Goal: Information Seeking & Learning: Learn about a topic

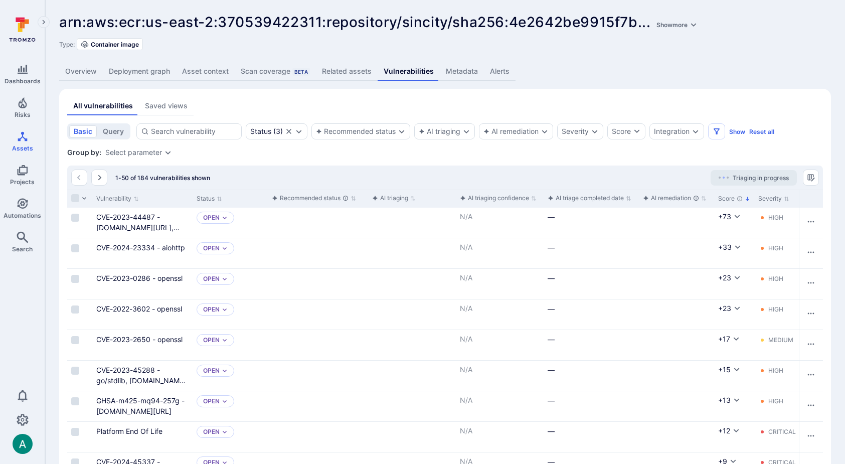
click at [129, 73] on link "Deployment graph" at bounding box center [139, 71] width 73 height 19
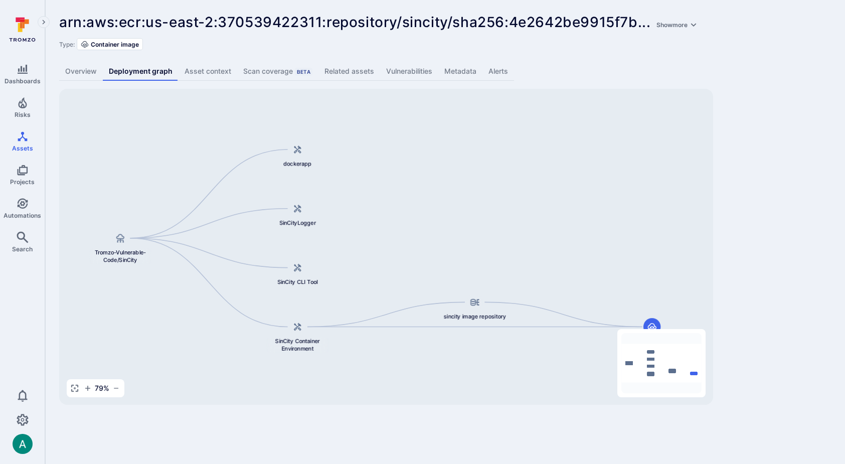
click at [391, 70] on link "Vulnerabilities" at bounding box center [409, 71] width 58 height 19
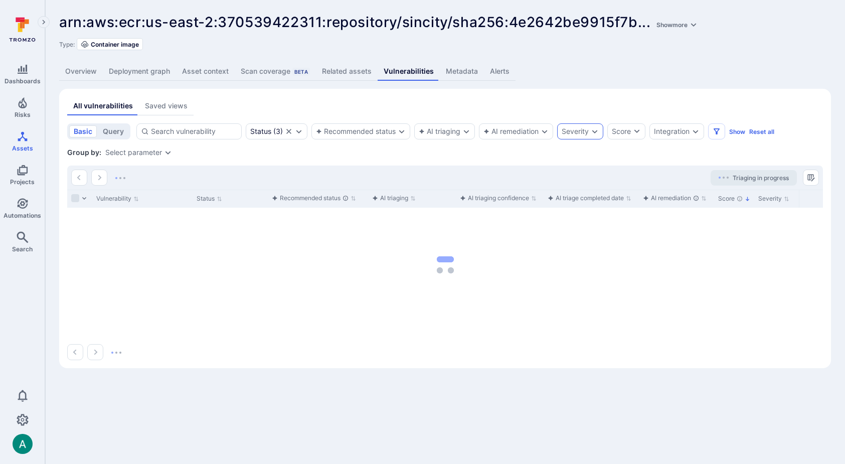
click at [574, 133] on div "Severity" at bounding box center [575, 131] width 27 height 8
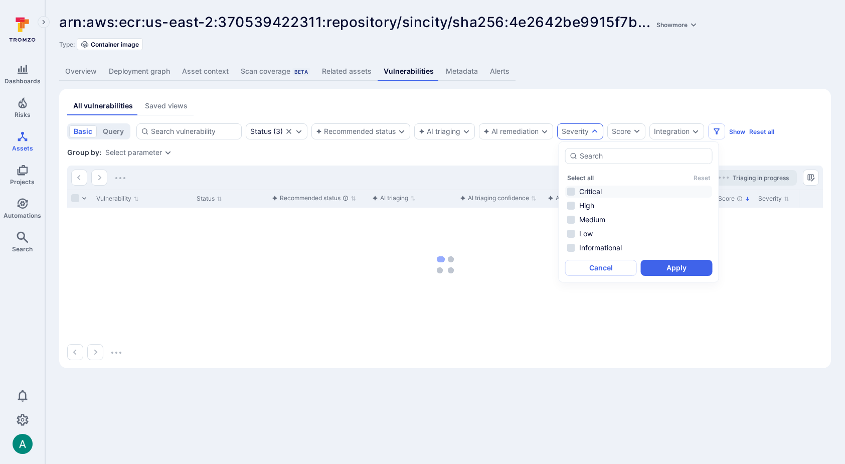
click at [581, 188] on li "Critical" at bounding box center [638, 192] width 147 height 12
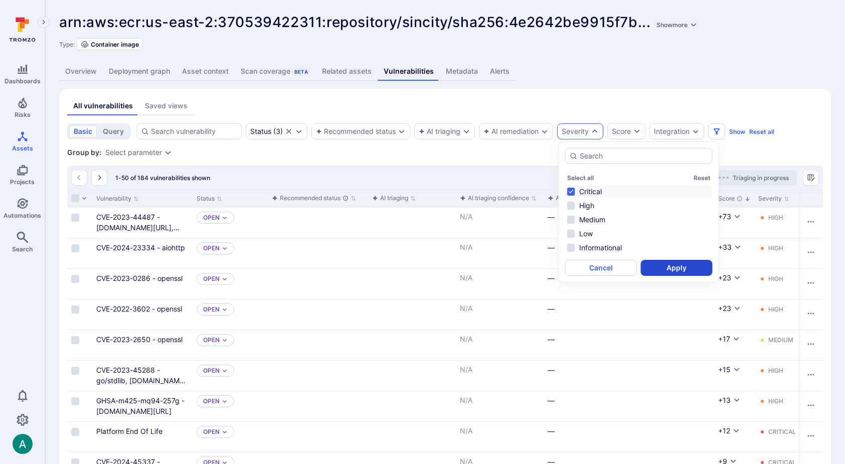
click at [657, 265] on button "Apply" at bounding box center [677, 268] width 72 height 16
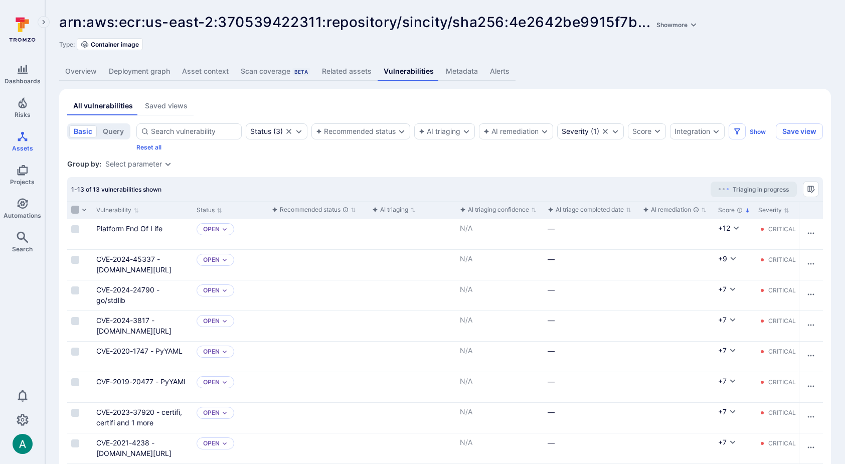
click at [76, 207] on input "Select all rows" at bounding box center [75, 210] width 8 height 8
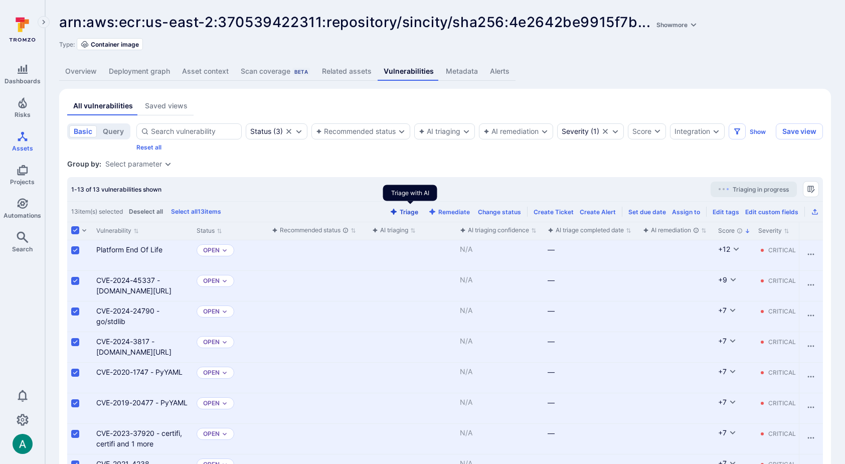
click at [412, 212] on button "Triage" at bounding box center [404, 212] width 33 height 8
click at [157, 67] on link "Deployment graph" at bounding box center [139, 71] width 73 height 19
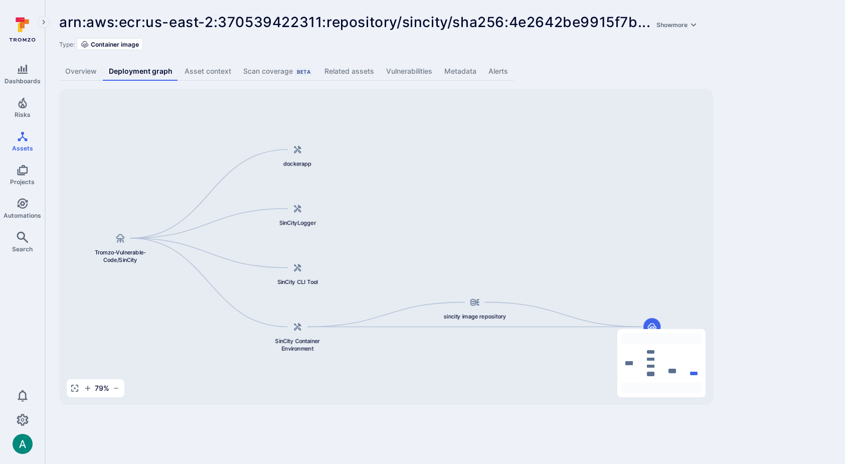
click at [80, 74] on link "Overview" at bounding box center [81, 71] width 44 height 19
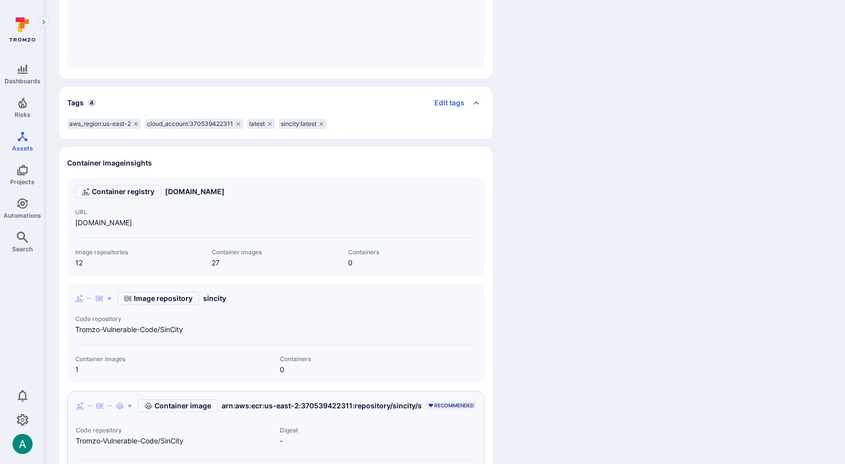
scroll to position [567, 0]
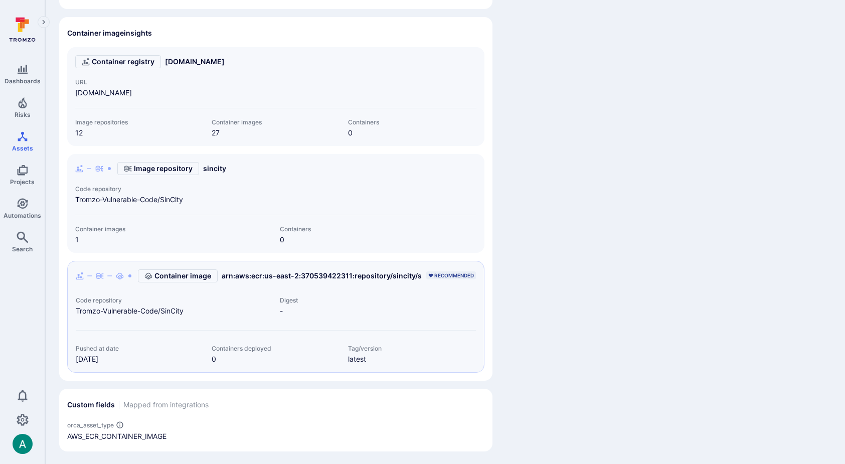
click at [174, 201] on span "Tromzo-Vulnerable-Code/SinCity" at bounding box center [275, 200] width 401 height 10
click at [201, 202] on span "Tromzo-Vulnerable-Code/SinCity" at bounding box center [275, 200] width 401 height 10
click at [152, 201] on span "Tromzo-Vulnerable-Code/SinCity" at bounding box center [275, 200] width 401 height 10
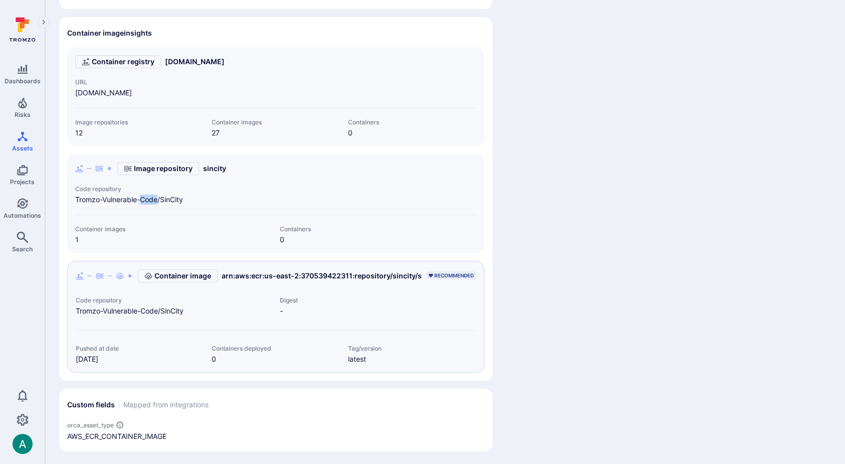
click at [152, 201] on span "Tromzo-Vulnerable-Code/SinCity" at bounding box center [275, 200] width 401 height 10
click at [131, 310] on span "Tromzo-Vulnerable-Code/SinCity" at bounding box center [174, 311] width 196 height 10
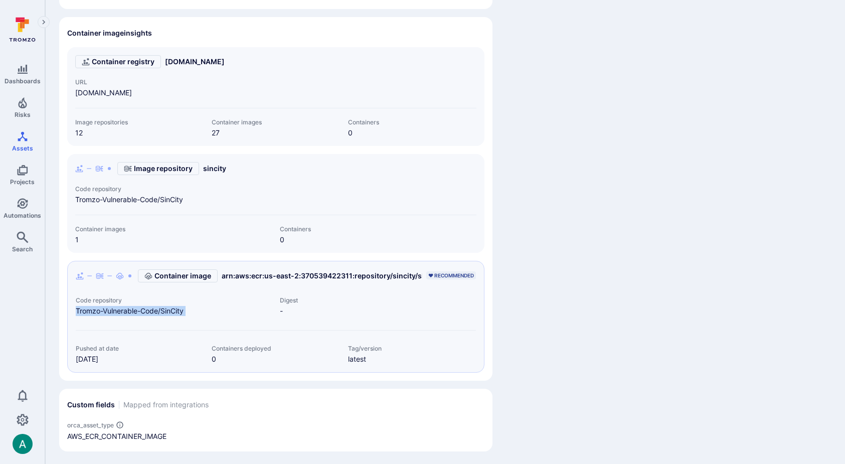
click at [131, 310] on span "Tromzo-Vulnerable-Code/SinCity" at bounding box center [174, 311] width 196 height 10
